Goal: Task Accomplishment & Management: Manage account settings

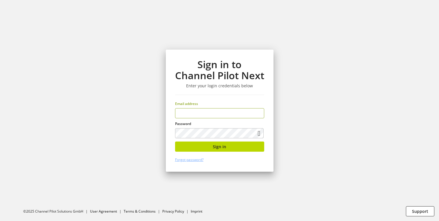
click at [198, 115] on input "email" at bounding box center [219, 113] width 89 height 10
type input "**********"
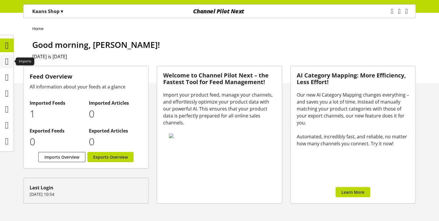
click at [5, 61] on icon at bounding box center [6, 62] width 3 height 12
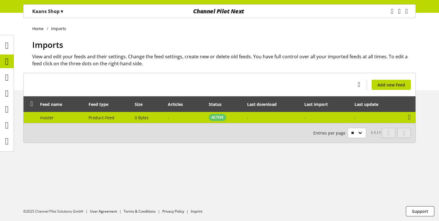
click at [297, 119] on td "-" at bounding box center [272, 117] width 57 height 11
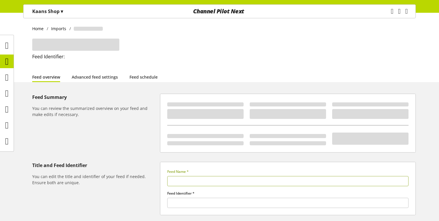
type input "******"
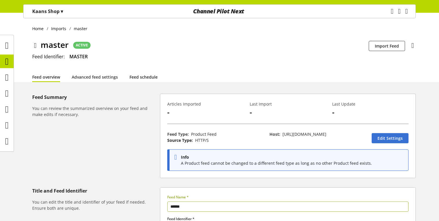
click at [152, 76] on link "Feed schedule" at bounding box center [144, 77] width 28 height 6
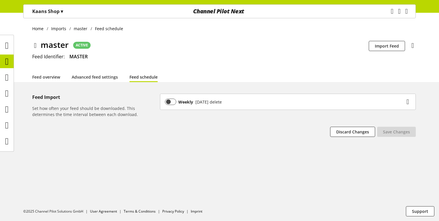
click at [240, 100] on div "Weekly [DATE] delete" at bounding box center [285, 102] width 240 height 6
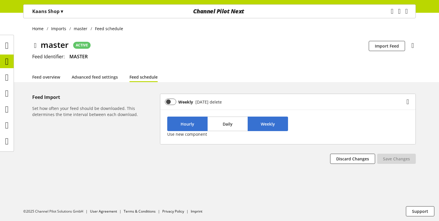
click at [190, 128] on button "Hourly" at bounding box center [187, 124] width 40 height 15
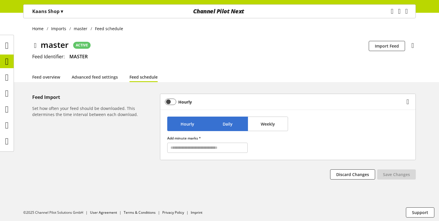
click at [222, 127] on button "Daily" at bounding box center [228, 124] width 40 height 15
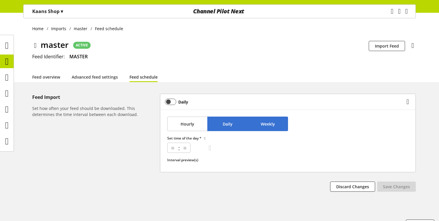
click at [262, 127] on button "Weekly" at bounding box center [268, 124] width 40 height 15
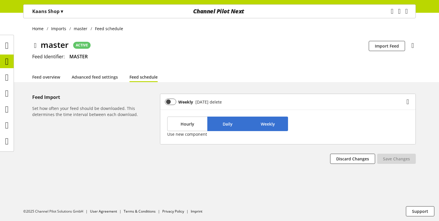
click at [233, 127] on button "Daily" at bounding box center [228, 124] width 40 height 15
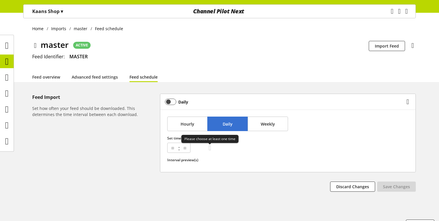
click at [211, 148] on div at bounding box center [210, 148] width 6 height 7
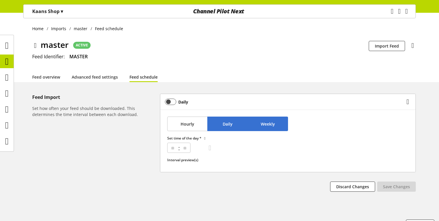
click at [256, 124] on button "Weekly" at bounding box center [268, 124] width 40 height 15
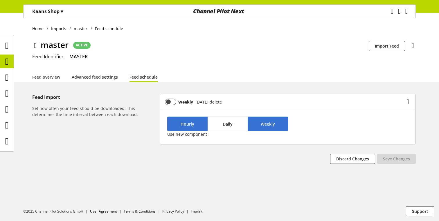
click at [186, 125] on span "Hourly" at bounding box center [188, 124] width 14 height 6
